Goal: Information Seeking & Learning: Learn about a topic

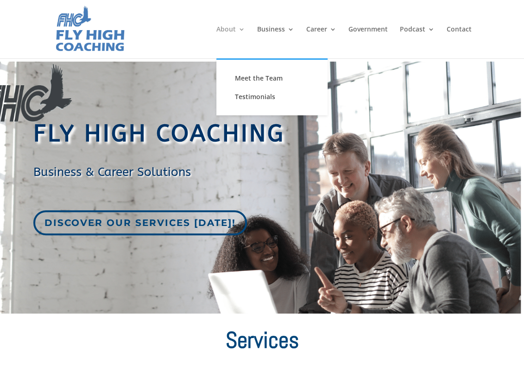
click at [239, 35] on link "About" at bounding box center [230, 42] width 29 height 32
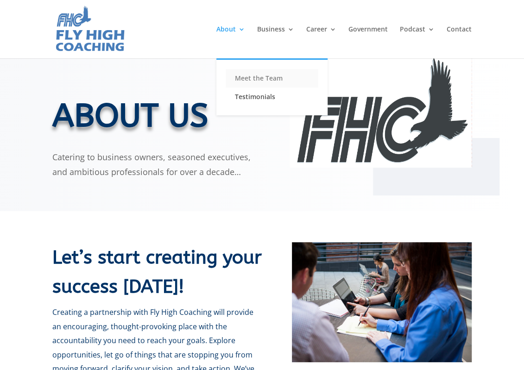
click at [244, 80] on link "Meet the Team" at bounding box center [272, 78] width 93 height 19
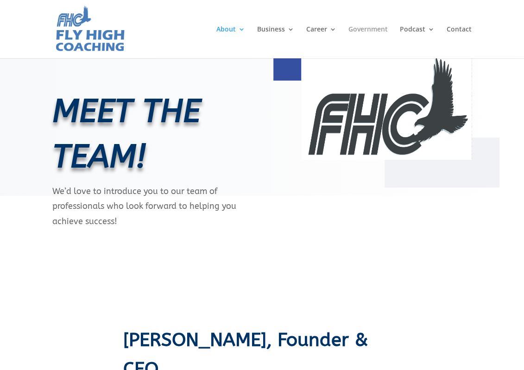
click at [357, 29] on link "Government" at bounding box center [368, 42] width 39 height 32
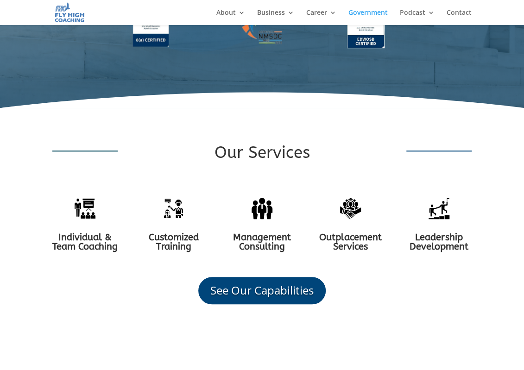
scroll to position [371, 0]
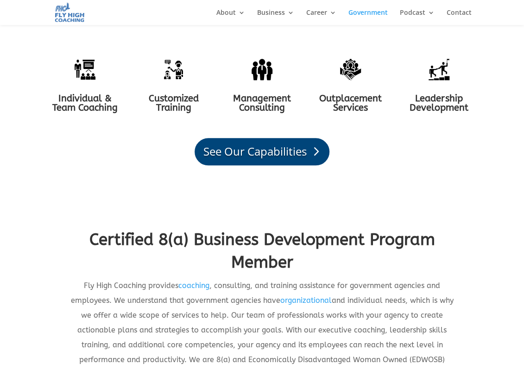
click at [262, 165] on link "See Our Capabilities" at bounding box center [262, 151] width 135 height 27
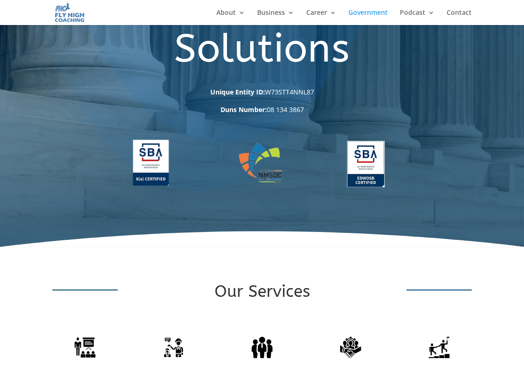
scroll to position [0, 0]
